Goal: Task Accomplishment & Management: Manage account settings

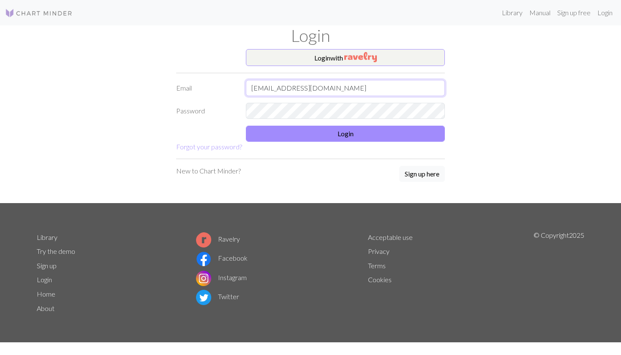
type input "[EMAIL_ADDRESS][DOMAIN_NAME]"
click at [327, 134] on button "Login" at bounding box center [345, 134] width 199 height 16
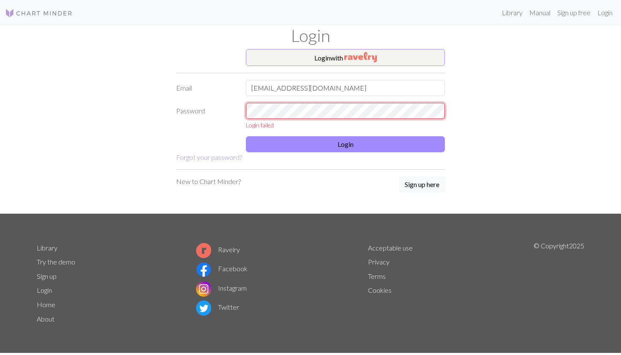
click at [226, 112] on div "Password Login failed" at bounding box center [310, 116] width 279 height 27
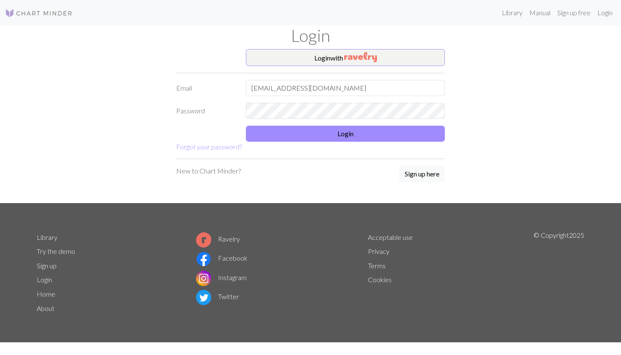
click at [274, 142] on form "Login with Email [EMAIL_ADDRESS][DOMAIN_NAME] Password Login Forgot your passwo…" at bounding box center [310, 100] width 269 height 103
click at [280, 133] on button "Login" at bounding box center [345, 134] width 199 height 16
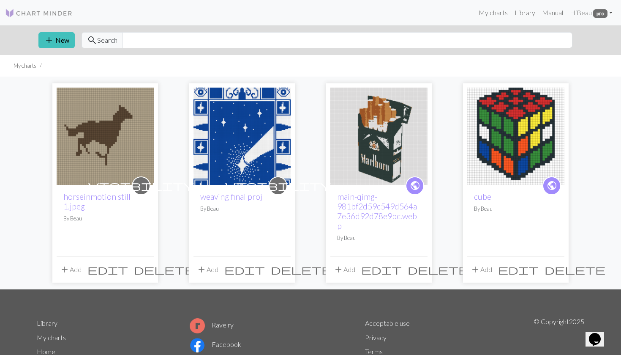
click at [88, 151] on img at bounding box center [105, 136] width 97 height 97
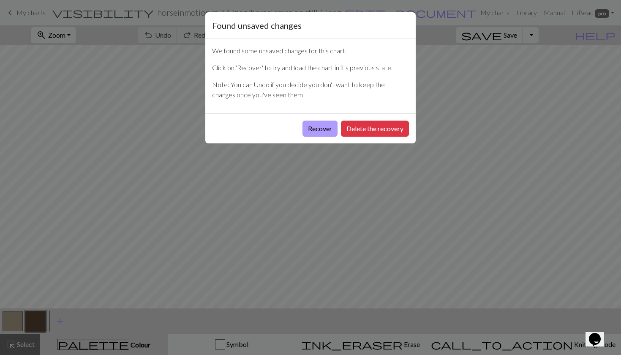
click at [320, 129] on button "Recover" at bounding box center [320, 128] width 35 height 16
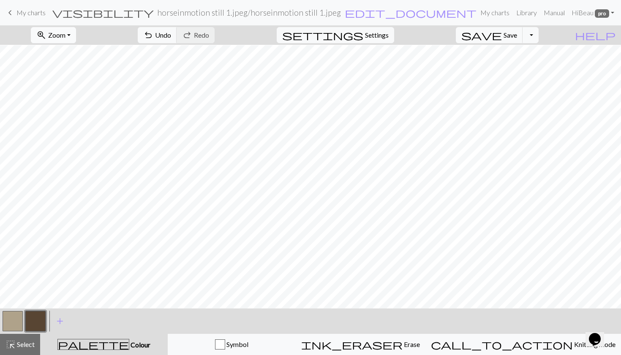
scroll to position [197, 0]
click at [66, 37] on span "Zoom" at bounding box center [56, 35] width 17 height 8
click at [82, 54] on button "Fit all" at bounding box center [64, 54] width 67 height 14
click at [364, 36] on span "settings" at bounding box center [322, 35] width 81 height 12
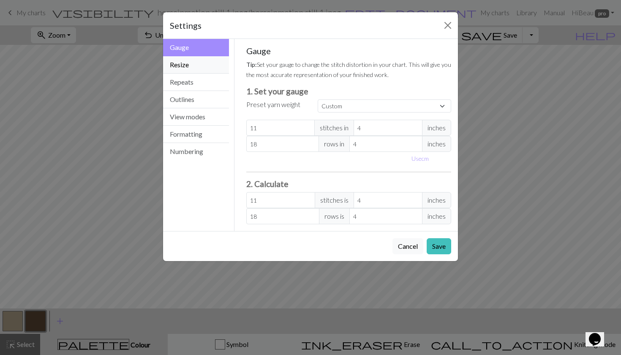
click at [196, 68] on button "Resize" at bounding box center [196, 64] width 66 height 17
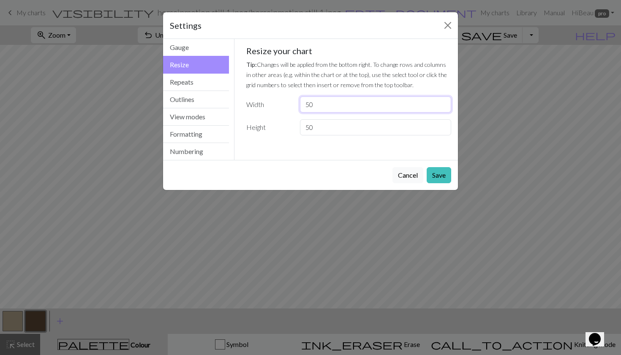
click at [330, 104] on input "50" at bounding box center [375, 104] width 151 height 16
type input "5"
type input "46"
click at [443, 173] on button "Save" at bounding box center [439, 175] width 25 height 16
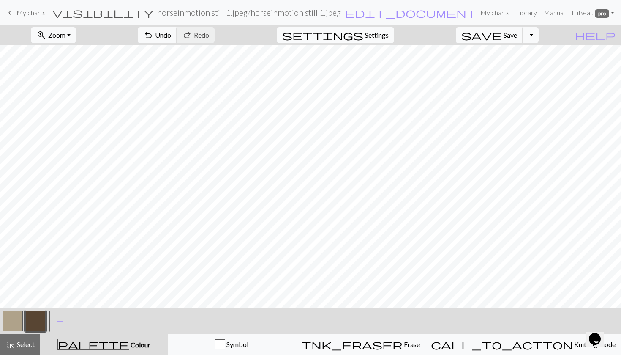
click at [364, 38] on span "settings" at bounding box center [322, 35] width 81 height 12
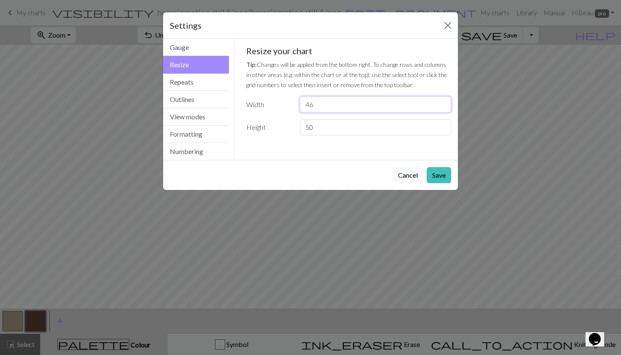
click at [339, 111] on input "46" at bounding box center [375, 104] width 151 height 16
type input "40"
click at [433, 171] on button "Save" at bounding box center [439, 175] width 25 height 16
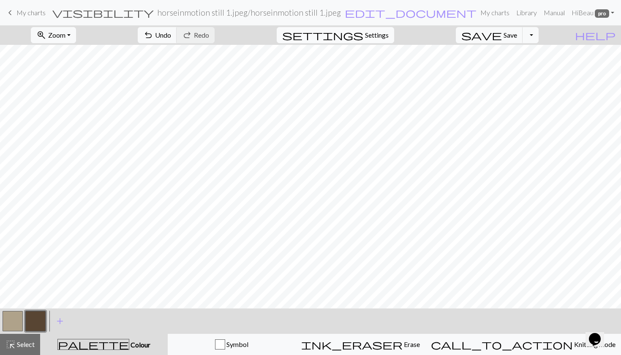
click at [364, 33] on span "settings" at bounding box center [322, 35] width 81 height 12
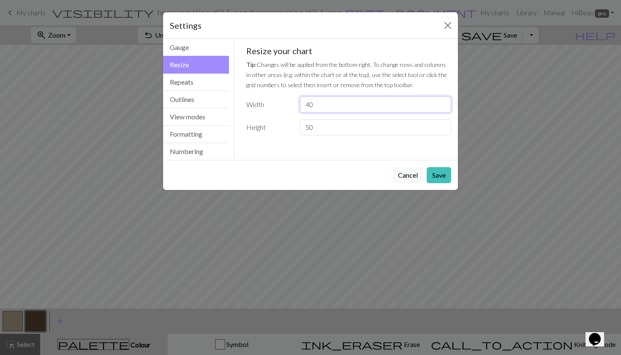
click at [328, 102] on input "40" at bounding box center [375, 104] width 151 height 16
type input "43"
click at [443, 178] on button "Save" at bounding box center [439, 175] width 25 height 16
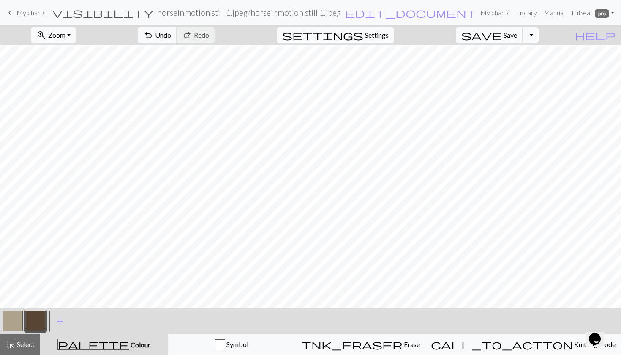
click at [364, 35] on span "settings" at bounding box center [322, 35] width 81 height 12
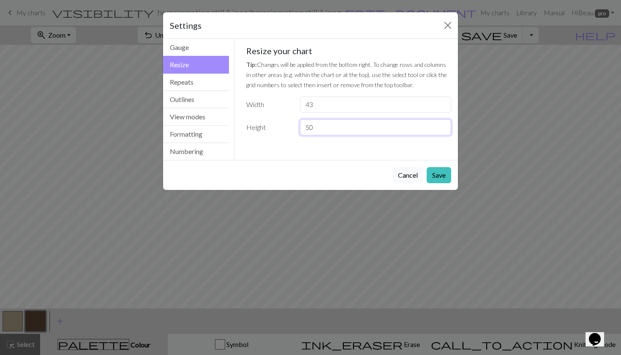
click at [325, 124] on input "50" at bounding box center [375, 127] width 151 height 16
type input "5"
type input "49"
click at [444, 171] on button "Save" at bounding box center [439, 175] width 25 height 16
